Goal: Task Accomplishment & Management: Manage account settings

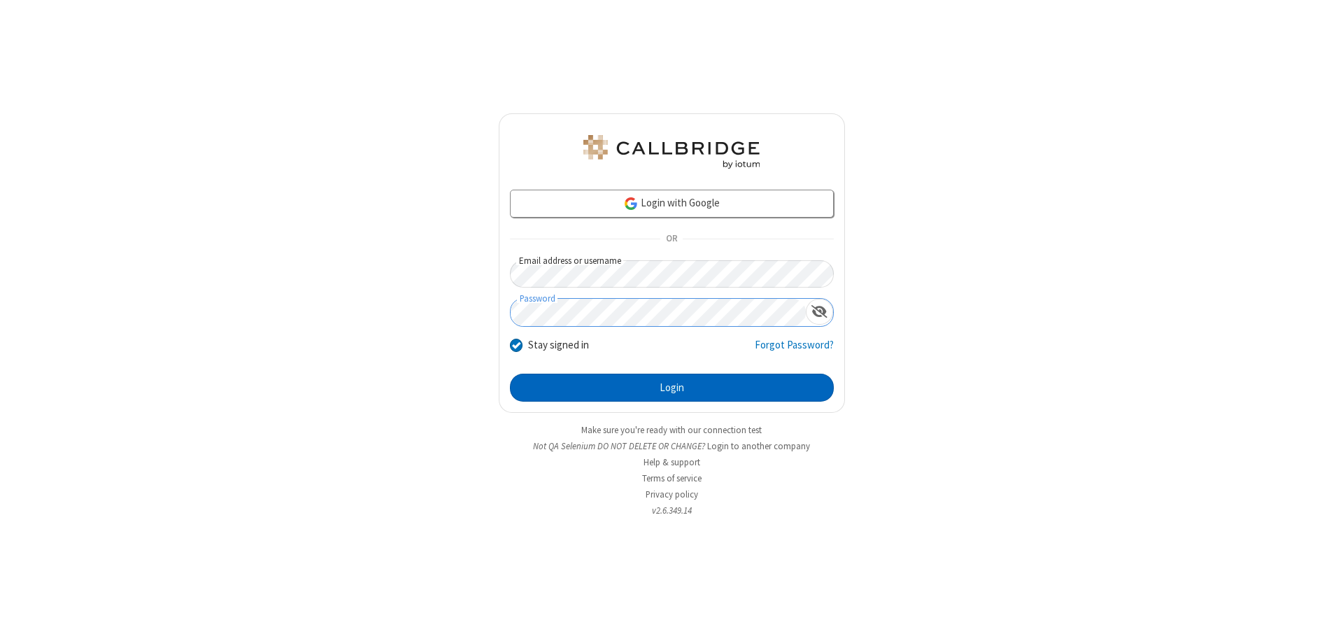
click at [672, 388] on button "Login" at bounding box center [672, 388] width 324 height 28
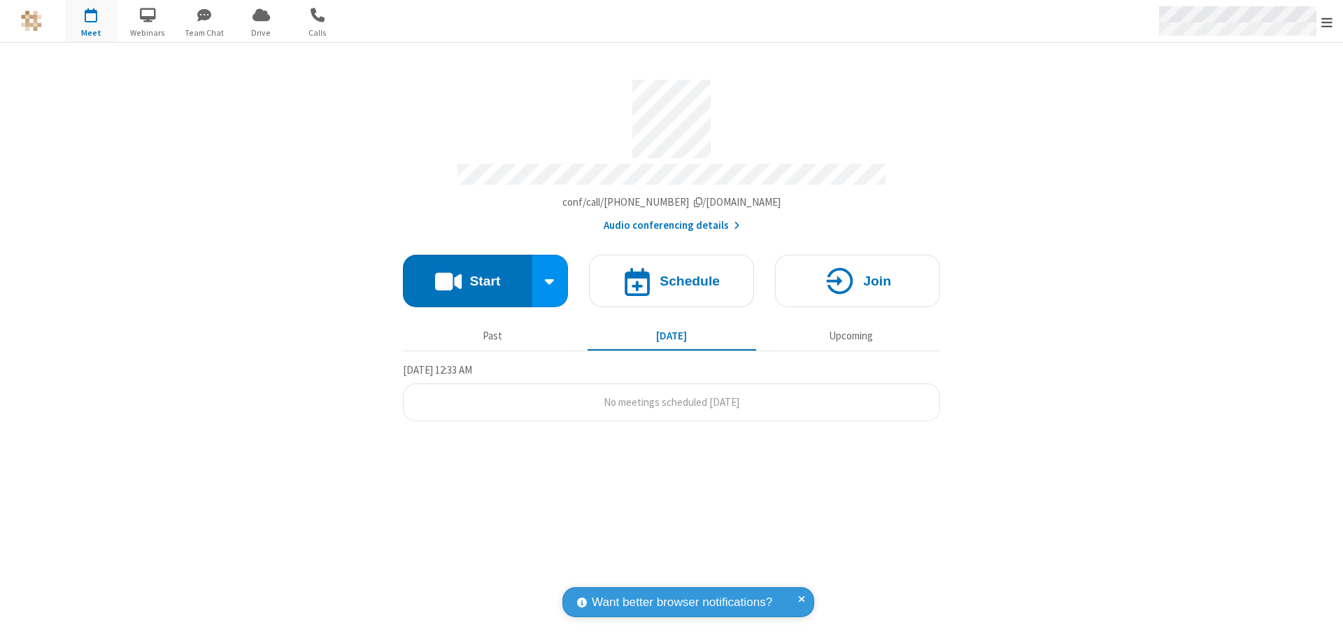
click at [1327, 22] on span "Open menu" at bounding box center [1326, 22] width 11 height 14
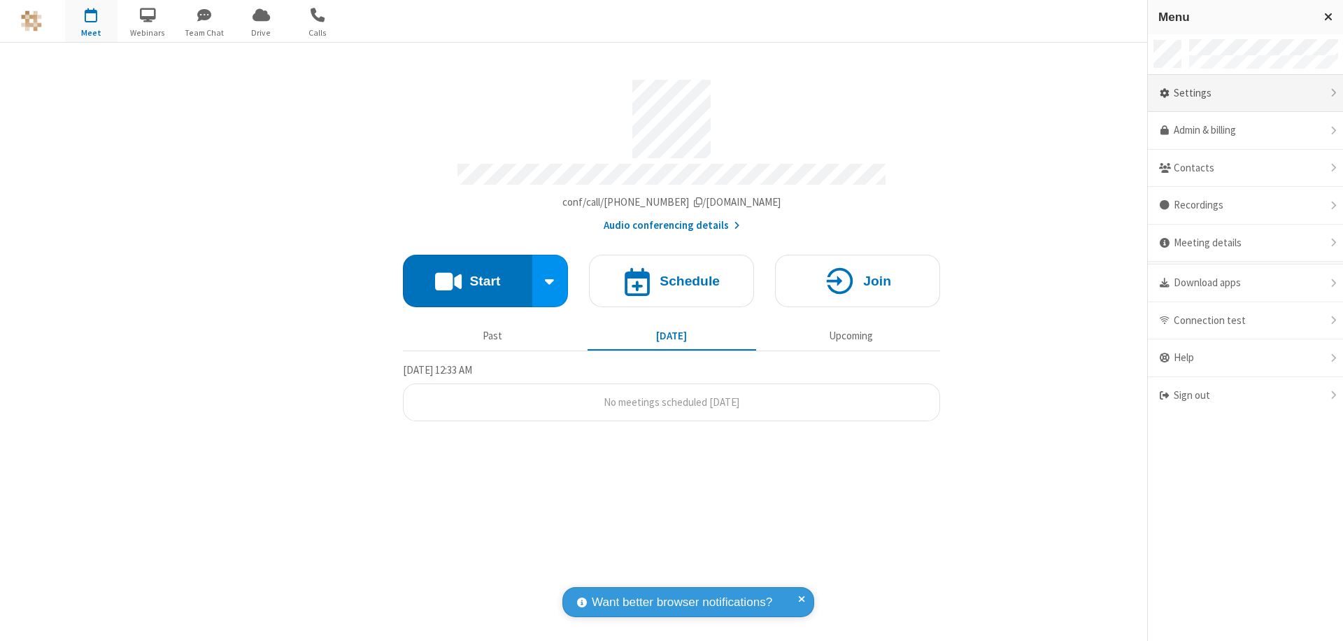
click at [1245, 93] on div "Settings" at bounding box center [1245, 94] width 195 height 38
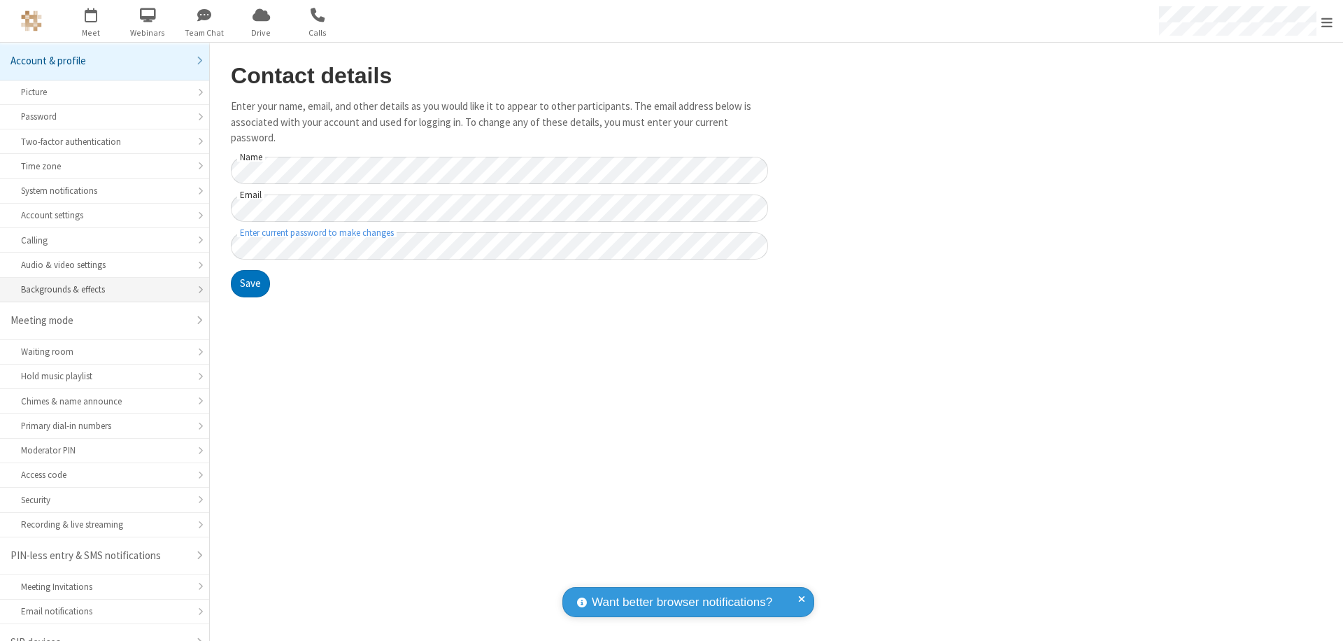
click at [99, 283] on div "Backgrounds & effects" at bounding box center [104, 289] width 167 height 13
